Goal: Navigation & Orientation: Go to known website

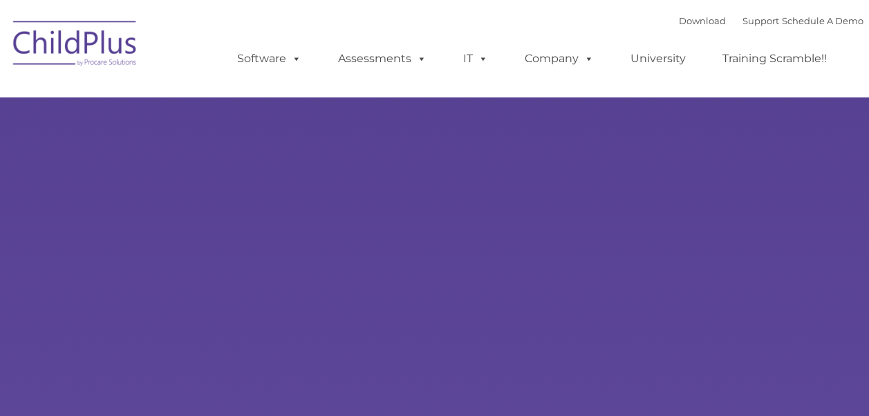
select select "MEDIUM"
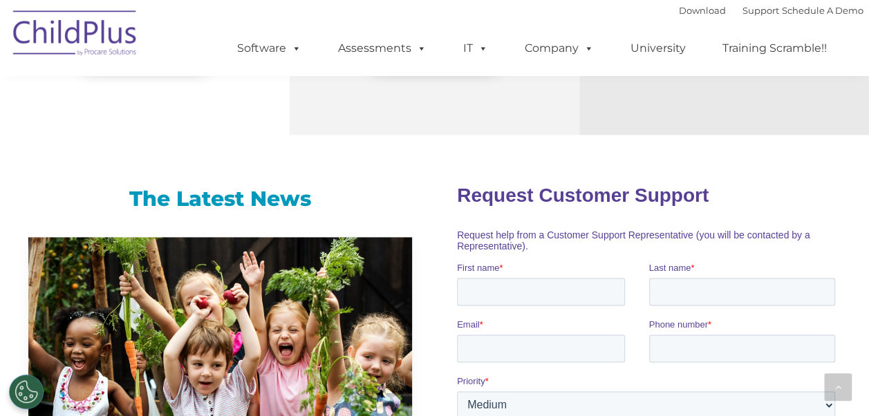
scroll to position [810, 0]
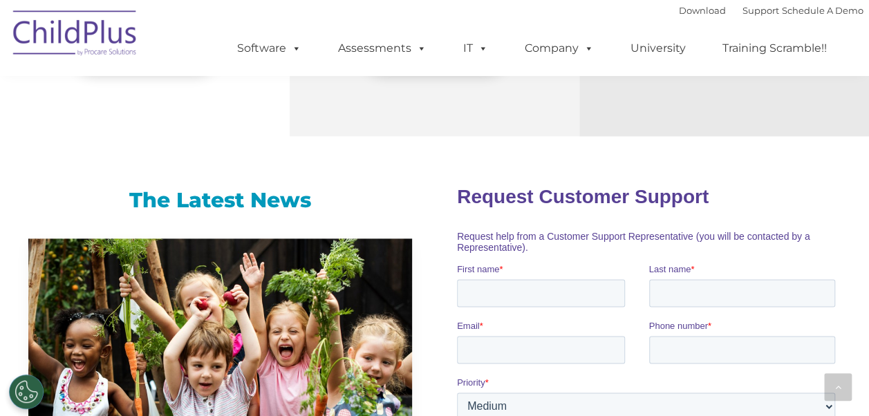
click at [104, 45] on img at bounding box center [75, 35] width 138 height 69
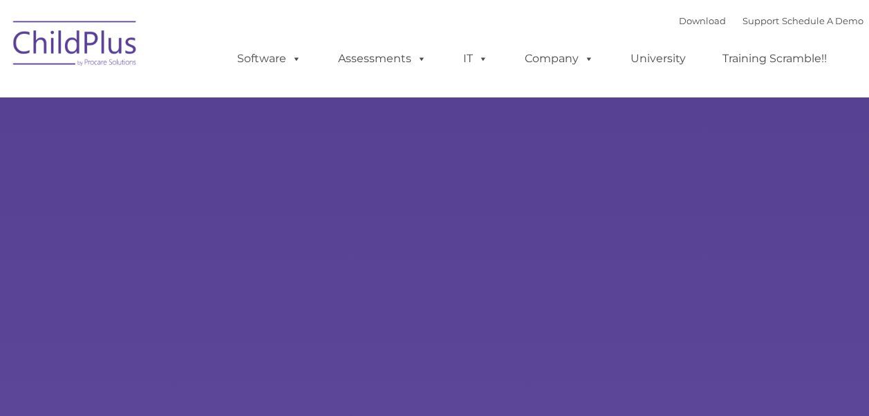
type input ""
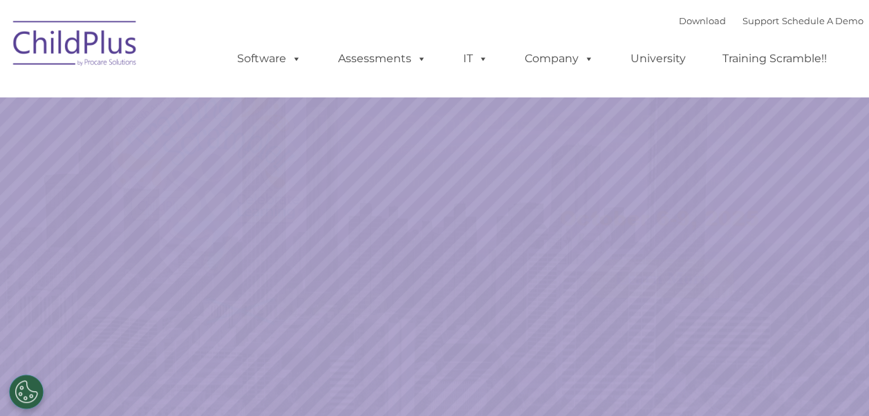
select select "MEDIUM"
